Goal: Information Seeking & Learning: Learn about a topic

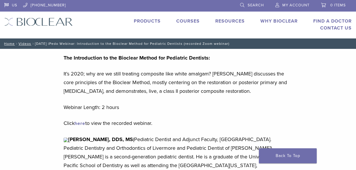
click at [83, 122] on link "here" at bounding box center [79, 123] width 11 height 6
click at [40, 21] on img at bounding box center [38, 22] width 68 height 8
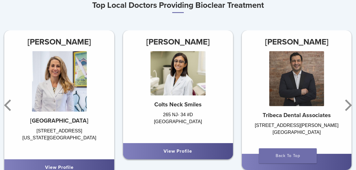
scroll to position [318, 0]
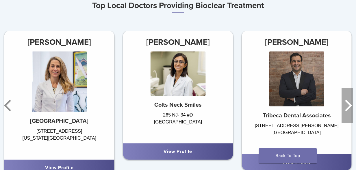
click at [348, 107] on icon "Next" at bounding box center [347, 105] width 12 height 35
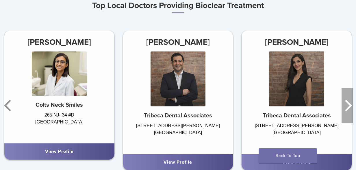
click at [348, 107] on icon "Next" at bounding box center [347, 105] width 12 height 35
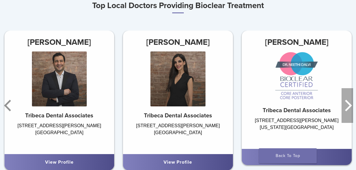
click at [348, 107] on icon "Next" at bounding box center [347, 105] width 12 height 35
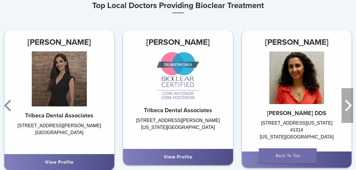
click at [348, 107] on icon "Next" at bounding box center [347, 105] width 12 height 35
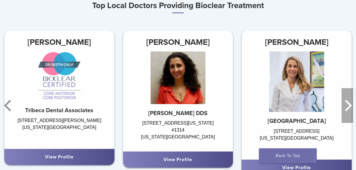
click at [348, 107] on icon "Next" at bounding box center [347, 105] width 12 height 35
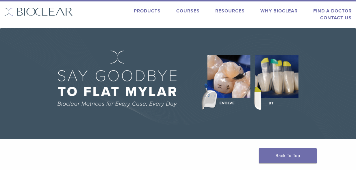
scroll to position [0, 0]
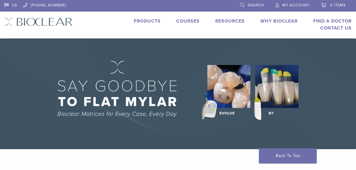
click at [185, 21] on link "Courses" at bounding box center [187, 21] width 23 height 6
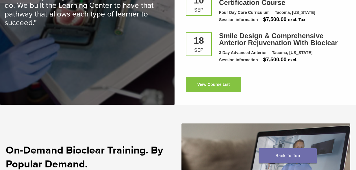
scroll to position [895, 0]
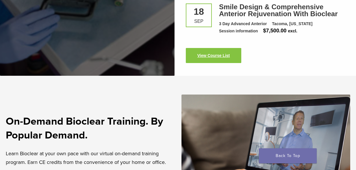
click at [199, 53] on link "View Course List" at bounding box center [213, 55] width 55 height 15
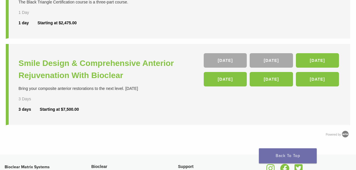
scroll to position [289, 0]
